Goal: Task Accomplishment & Management: Complete application form

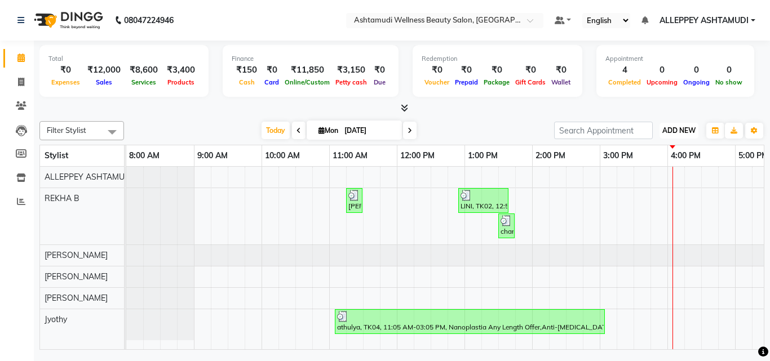
click at [667, 130] on span "ADD NEW" at bounding box center [678, 130] width 33 height 8
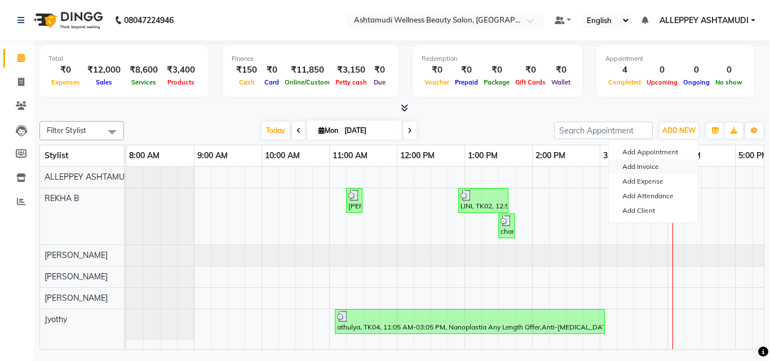
click at [636, 164] on link "Add Invoice" at bounding box center [653, 167] width 89 height 15
select select "service"
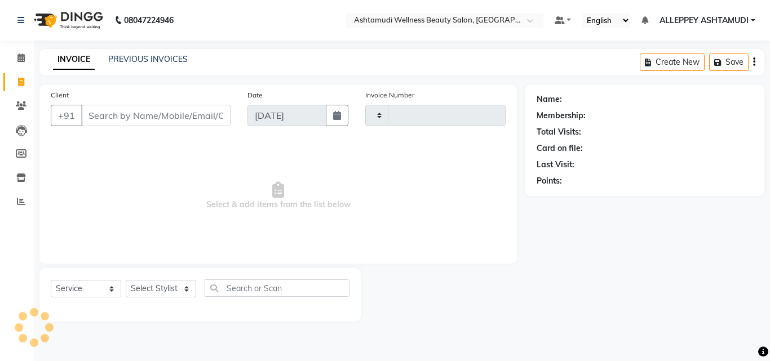
type input "1369"
select select "4626"
click at [193, 122] on input "Client" at bounding box center [155, 115] width 149 height 21
click at [184, 286] on select "Select Stylist ALLEPPEY ASHTAMUDI Jyothy [PERSON_NAME] [PERSON_NAME]" at bounding box center [161, 288] width 70 height 17
select select "57585"
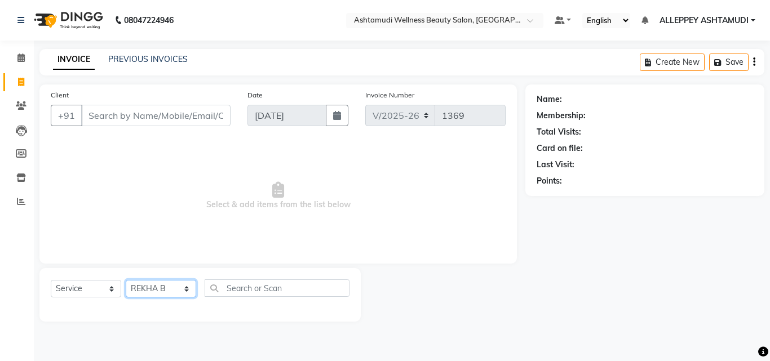
click at [126, 280] on select "Select Stylist ALLEPPEY ASHTAMUDI Jyothy [PERSON_NAME] [PERSON_NAME]" at bounding box center [161, 288] width 70 height 17
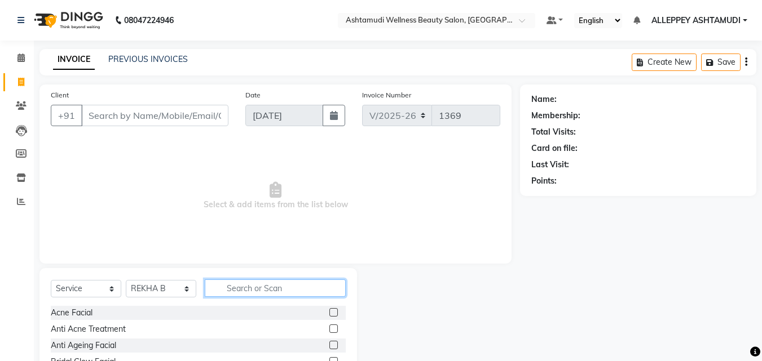
click at [258, 287] on input "text" at bounding box center [275, 288] width 141 height 17
type input "make"
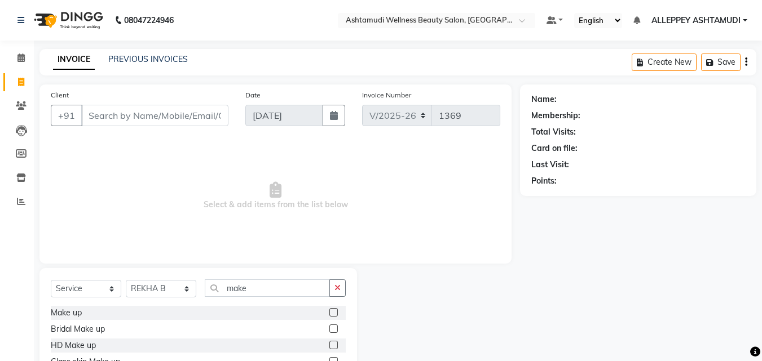
click at [330, 312] on label at bounding box center [333, 312] width 8 height 8
click at [330, 312] on input "checkbox" at bounding box center [332, 312] width 7 height 7
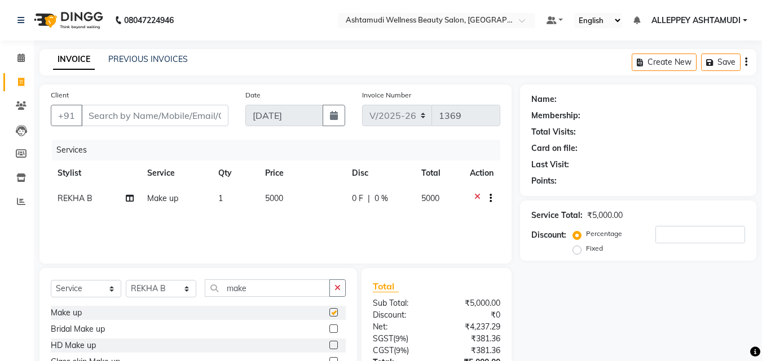
checkbox input "false"
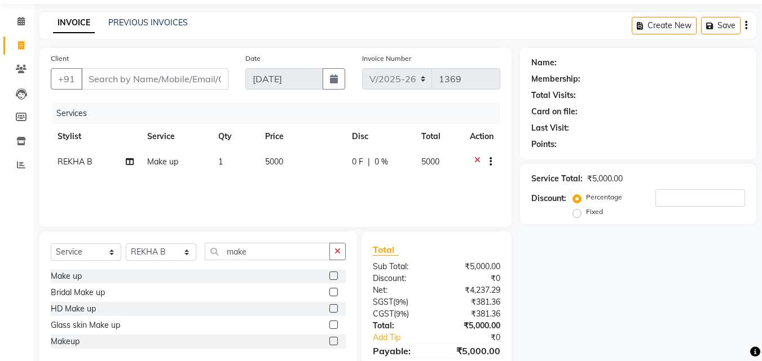
scroll to position [56, 0]
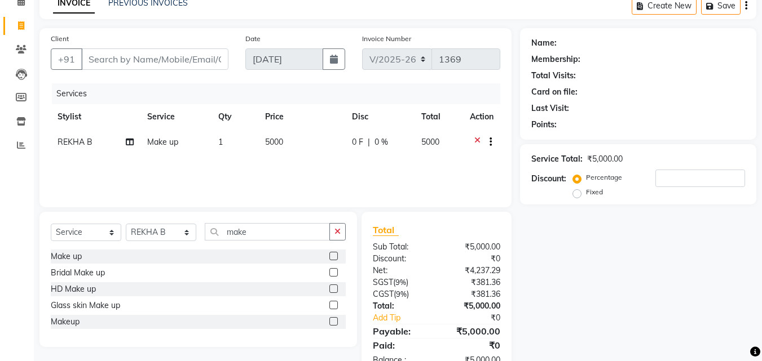
click at [337, 321] on label at bounding box center [333, 321] width 8 height 8
click at [337, 321] on input "checkbox" at bounding box center [332, 321] width 7 height 7
checkbox input "false"
click at [474, 140] on icon at bounding box center [477, 143] width 6 height 14
click at [338, 228] on icon "button" at bounding box center [337, 232] width 6 height 8
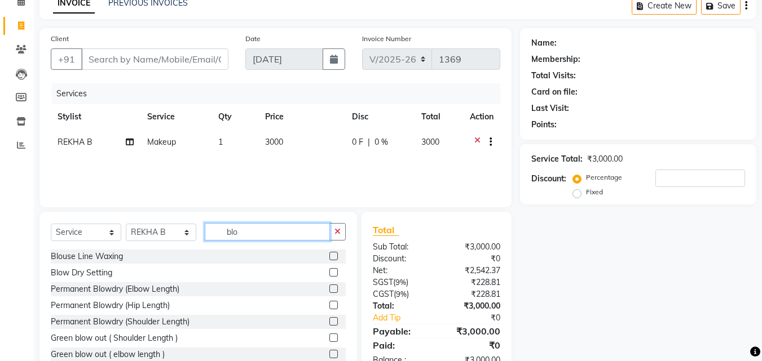
type input "blo"
click at [329, 271] on label at bounding box center [333, 272] width 8 height 8
click at [329, 271] on input "checkbox" at bounding box center [332, 272] width 7 height 7
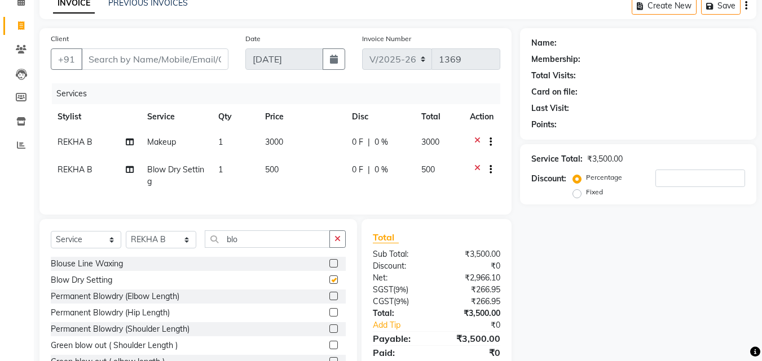
checkbox input "false"
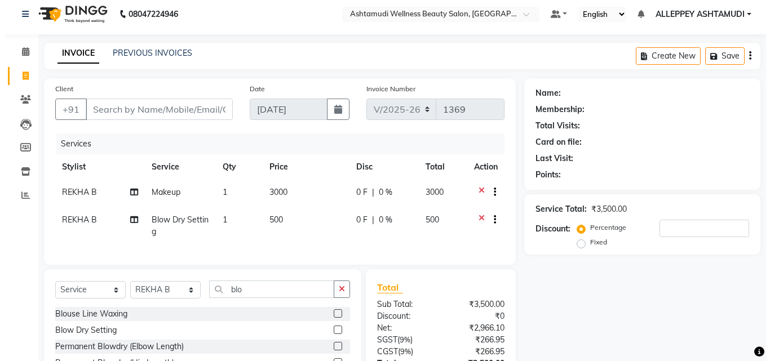
scroll to position [0, 0]
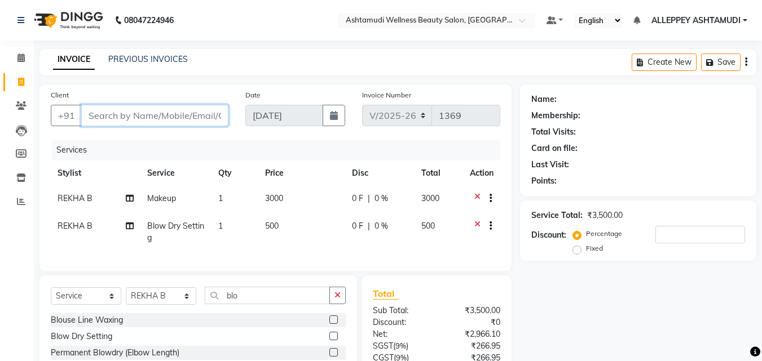
click at [205, 118] on input "Client" at bounding box center [154, 115] width 147 height 21
type input "9"
type input "0"
type input "9567765988"
click at [205, 118] on span "Add Client" at bounding box center [199, 115] width 45 height 11
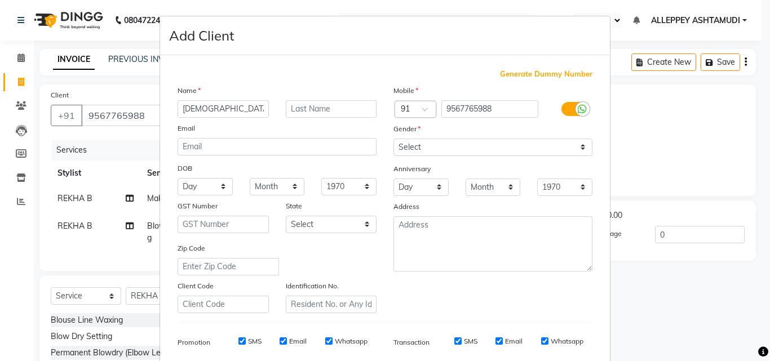
type input "[DEMOGRAPHIC_DATA]"
click at [459, 149] on select "Select [DEMOGRAPHIC_DATA] [DEMOGRAPHIC_DATA] Other Prefer Not To Say" at bounding box center [492, 147] width 199 height 17
select select "[DEMOGRAPHIC_DATA]"
click at [393, 139] on select "Select [DEMOGRAPHIC_DATA] [DEMOGRAPHIC_DATA] Other Prefer Not To Say" at bounding box center [492, 147] width 199 height 17
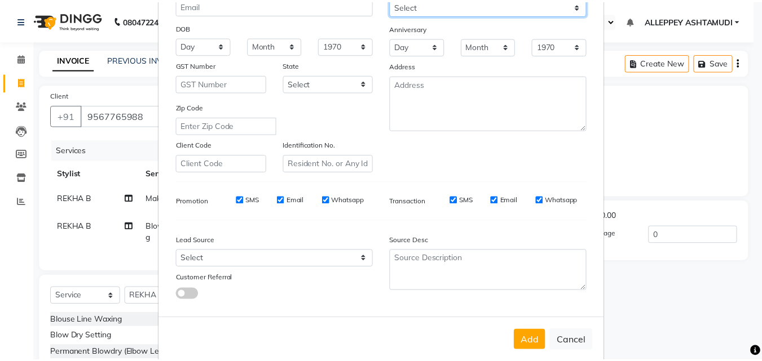
scroll to position [159, 0]
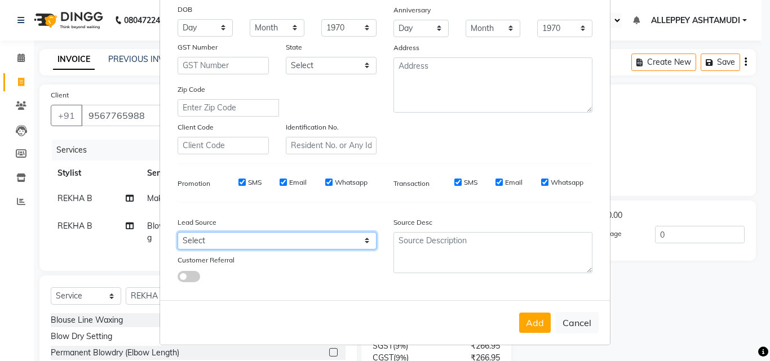
click at [294, 241] on select "Select Walk-in Referral Internet Friend Word of Mouth Advertisement Facebook Ju…" at bounding box center [277, 240] width 199 height 17
select select "31316"
click at [178, 232] on select "Select Walk-in Referral Internet Friend Word of Mouth Advertisement Facebook Ju…" at bounding box center [277, 240] width 199 height 17
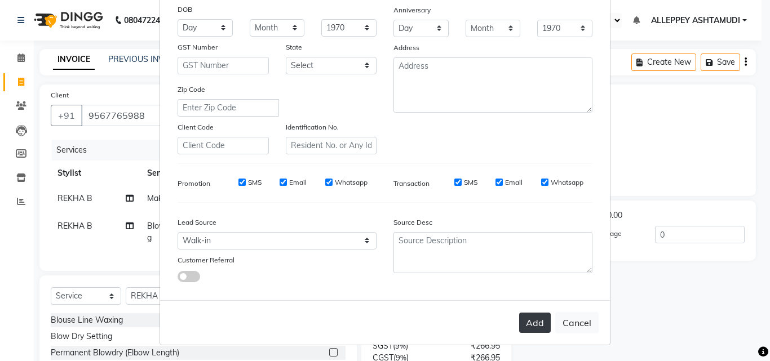
click at [525, 317] on button "Add" at bounding box center [535, 323] width 32 height 20
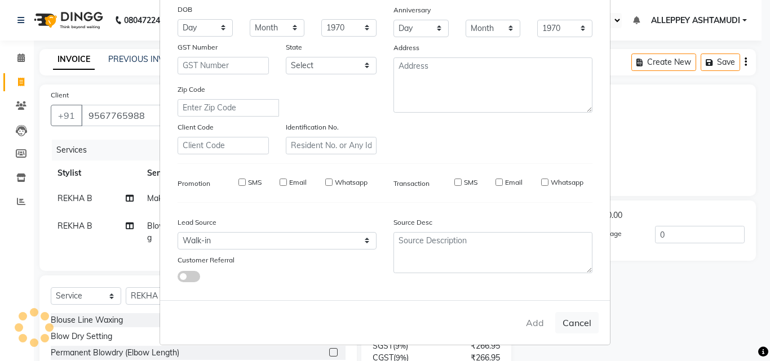
select select
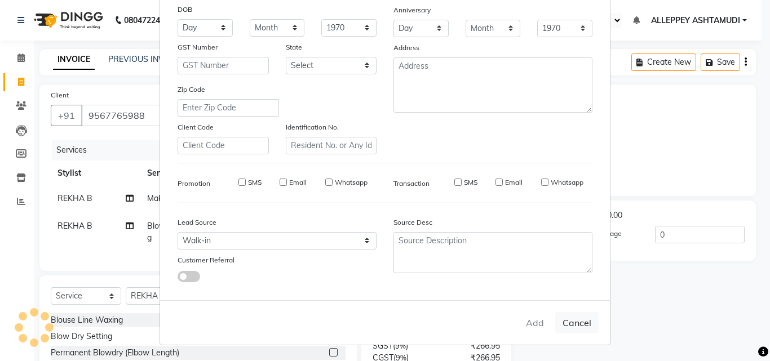
select select
checkbox input "false"
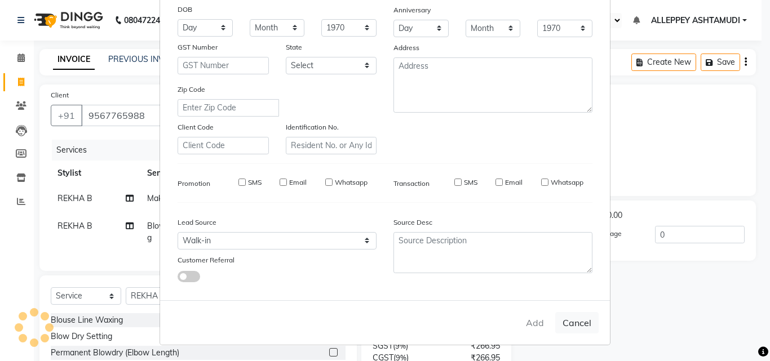
checkbox input "false"
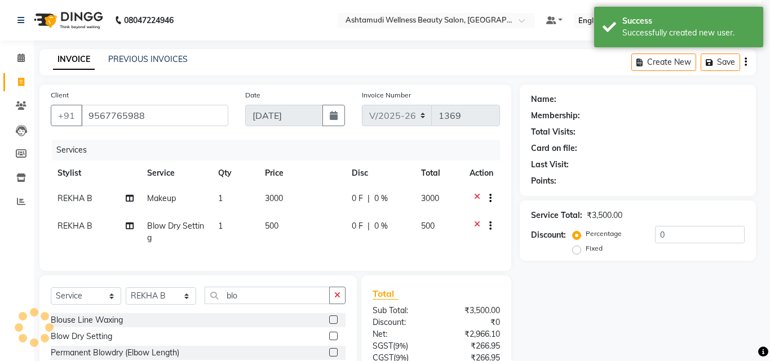
select select "1: Object"
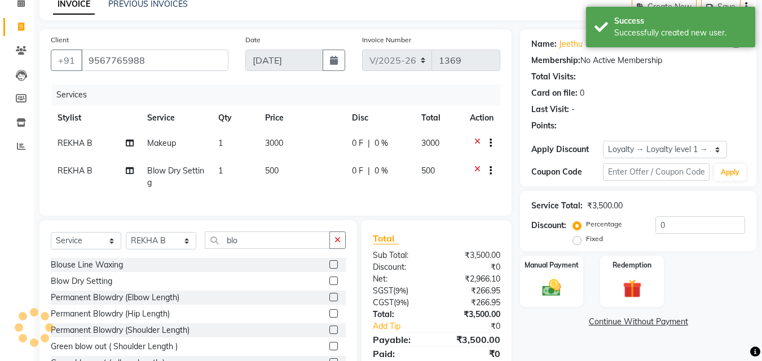
scroll to position [106, 0]
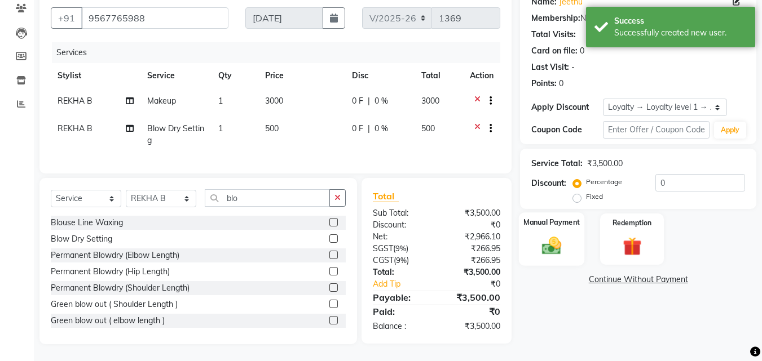
click at [539, 217] on label "Manual Payment" at bounding box center [551, 222] width 56 height 11
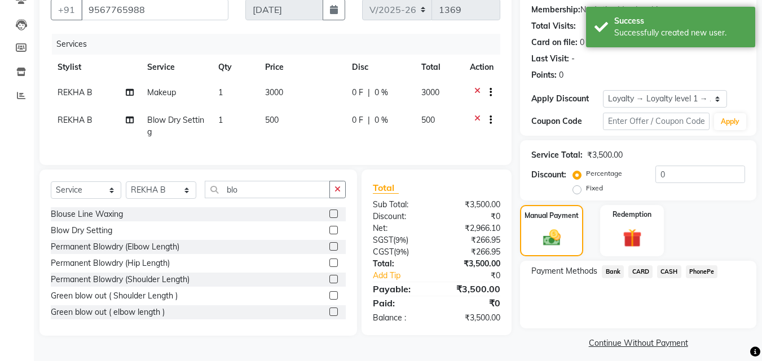
click at [705, 271] on span "PhonePe" at bounding box center [701, 271] width 32 height 13
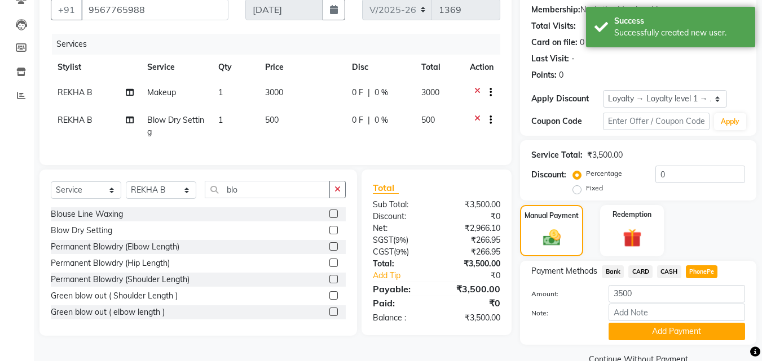
scroll to position [130, 0]
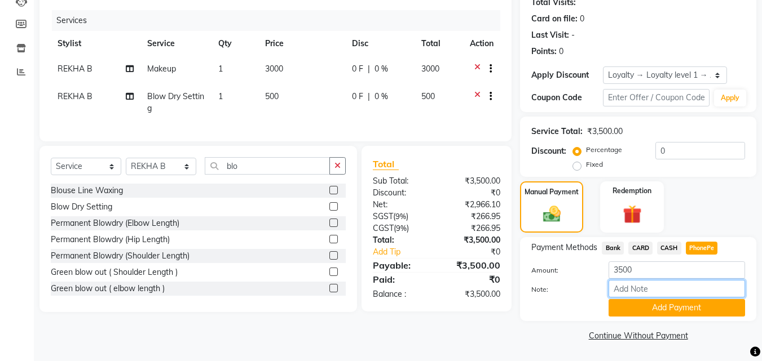
click at [698, 291] on input "Note:" at bounding box center [676, 288] width 136 height 17
type input "[PERSON_NAME]"
click at [683, 311] on button "Add Payment" at bounding box center [676, 307] width 136 height 17
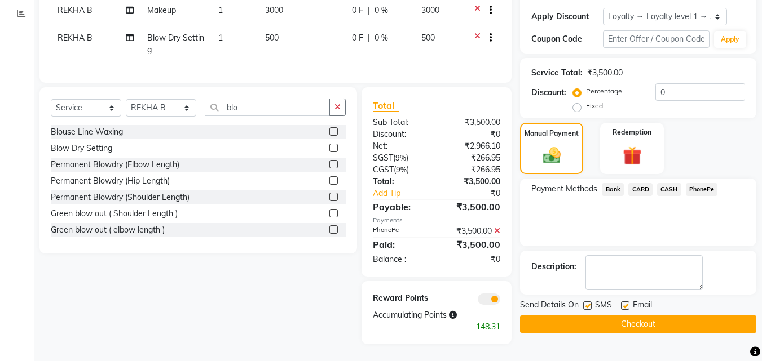
scroll to position [197, 0]
click at [685, 316] on button "Checkout" at bounding box center [638, 324] width 236 height 17
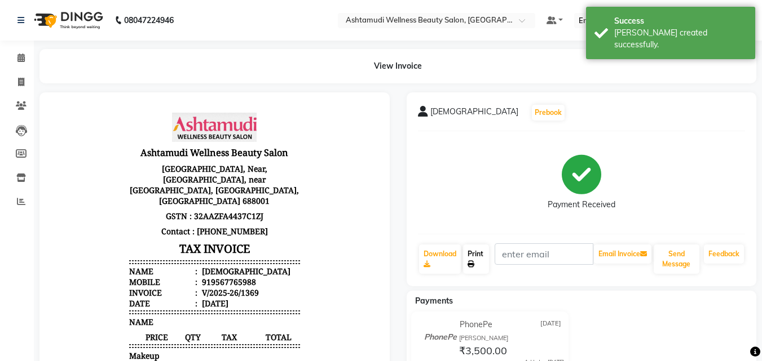
click at [471, 258] on link "Print" at bounding box center [476, 259] width 26 height 29
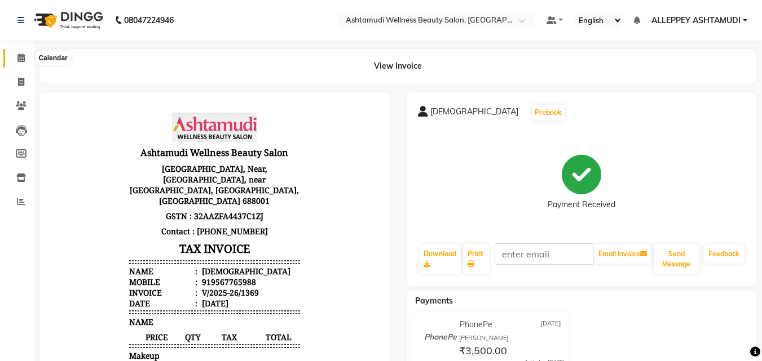
click at [20, 58] on icon at bounding box center [20, 58] width 7 height 8
